Goal: Task Accomplishment & Management: Complete application form

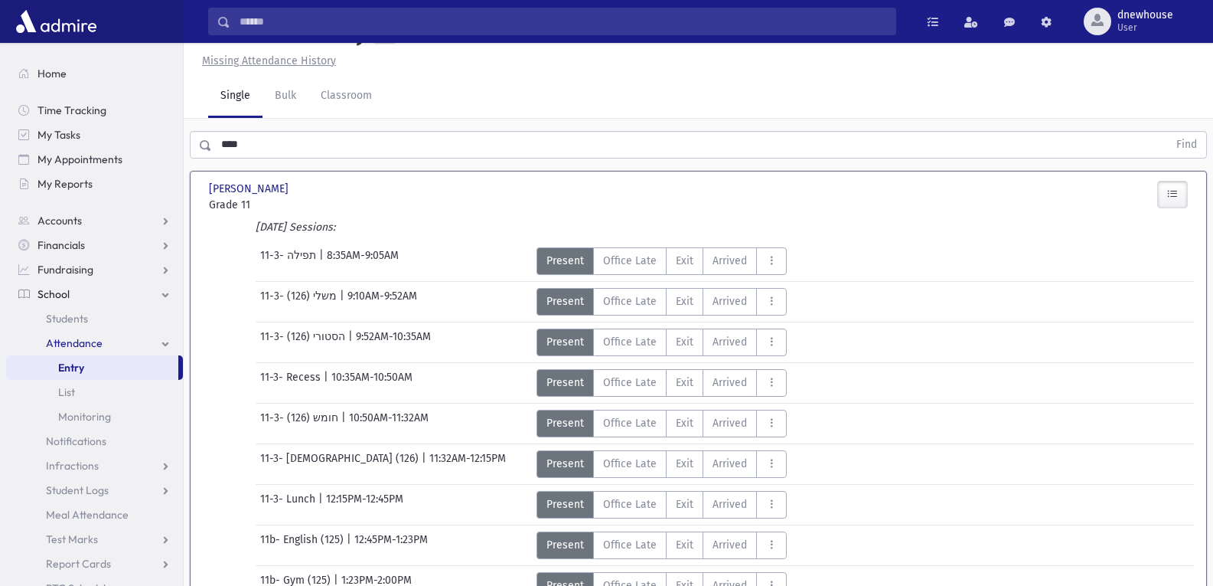
click at [217, 75] on link "Single" at bounding box center [235, 96] width 54 height 43
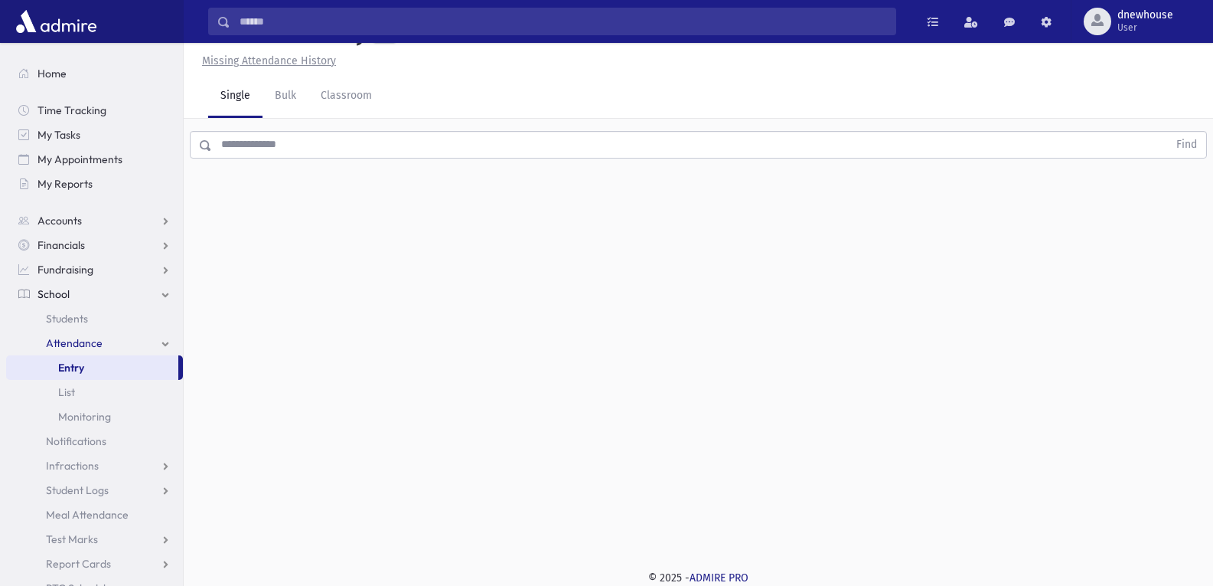
click at [240, 142] on input "text" at bounding box center [690, 145] width 956 height 28
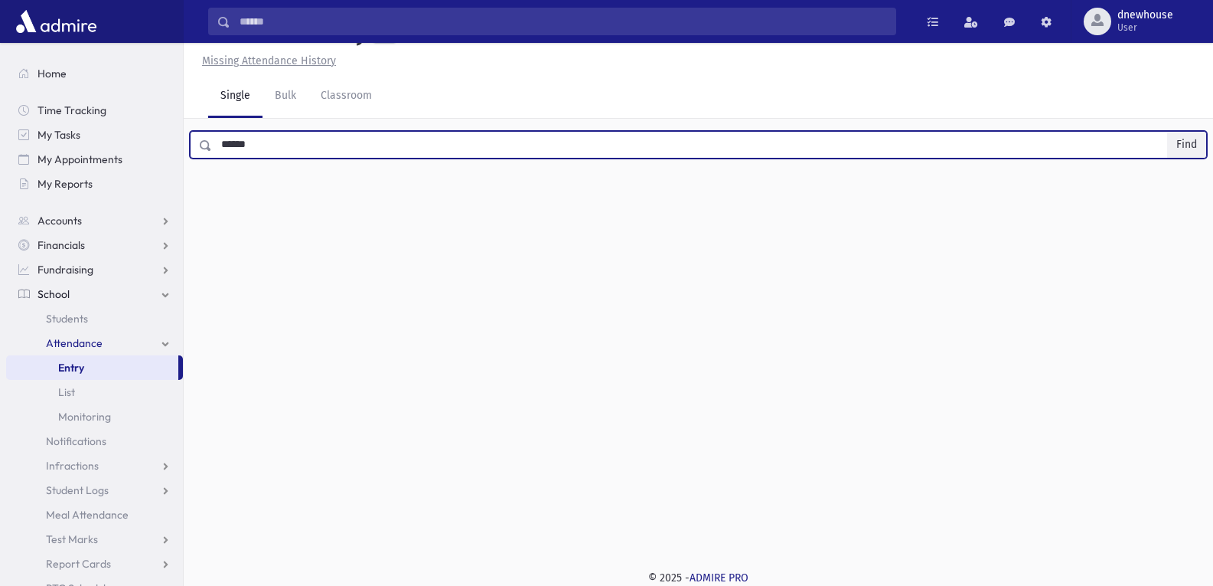
type input "******"
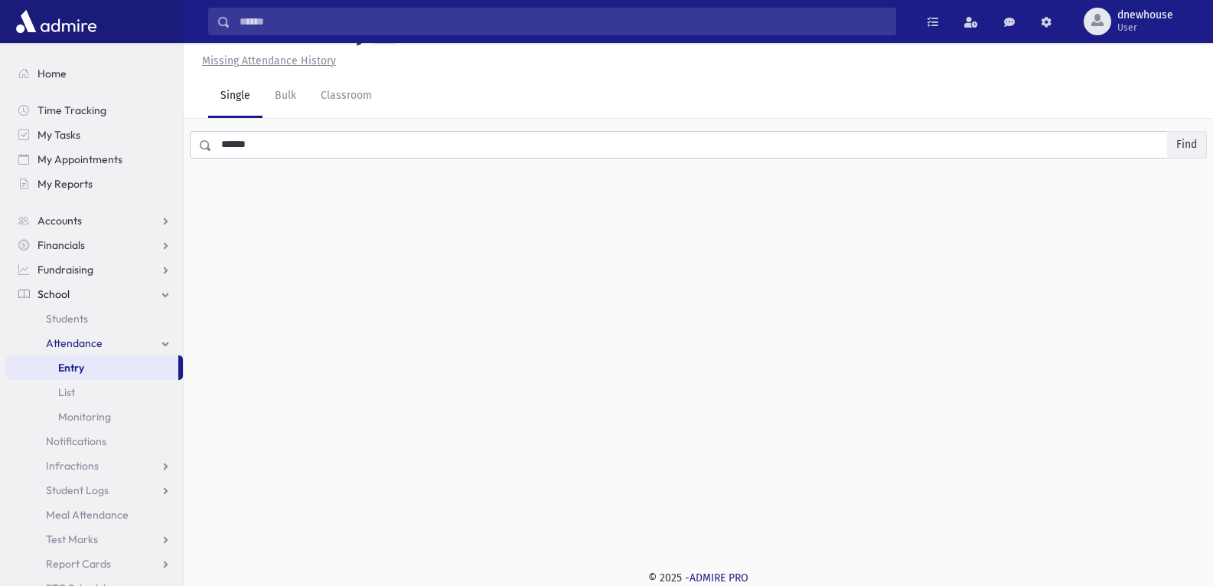
click at [1190, 139] on button "Find" at bounding box center [1186, 145] width 39 height 26
click at [1170, 199] on icon "button" at bounding box center [1172, 194] width 11 height 13
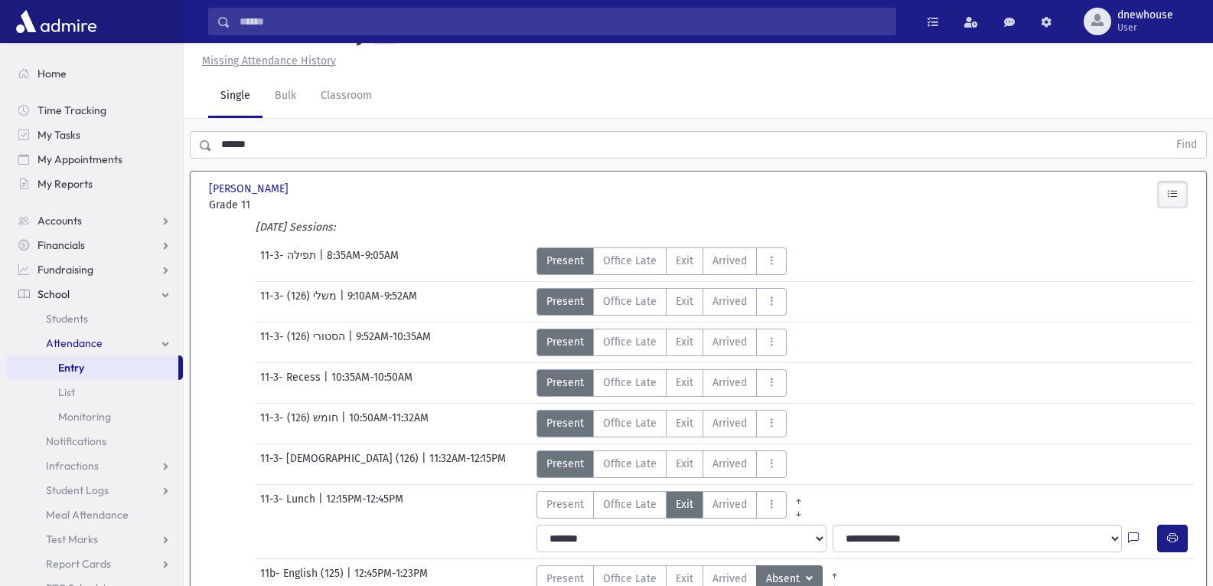
click at [230, 75] on link "Single" at bounding box center [235, 96] width 54 height 43
